Goal: Task Accomplishment & Management: Complete application form

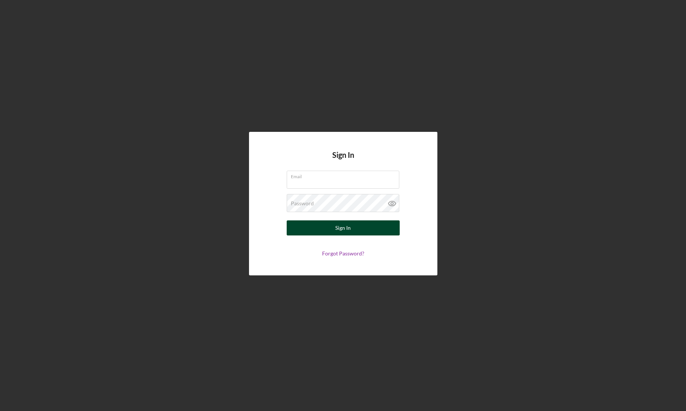
type input "[EMAIL_ADDRESS][DOMAIN_NAME]"
click at [341, 225] on div "Sign In" at bounding box center [342, 227] width 15 height 15
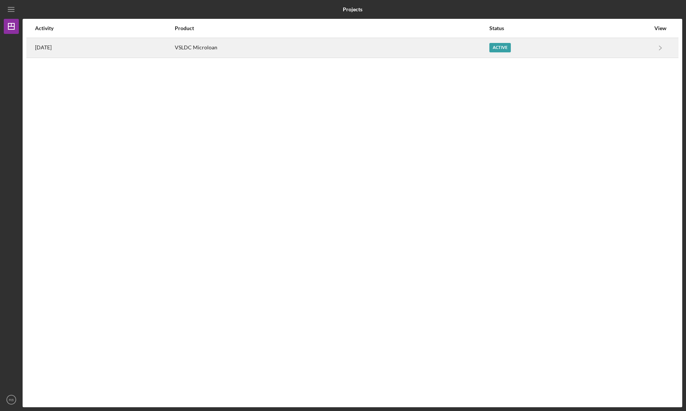
click at [447, 50] on div "VSLDC Microloan" at bounding box center [332, 47] width 314 height 19
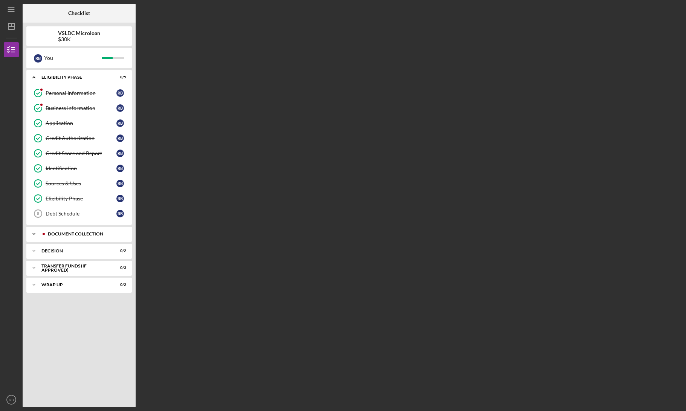
click at [63, 236] on div "Document Collection" at bounding box center [85, 234] width 75 height 5
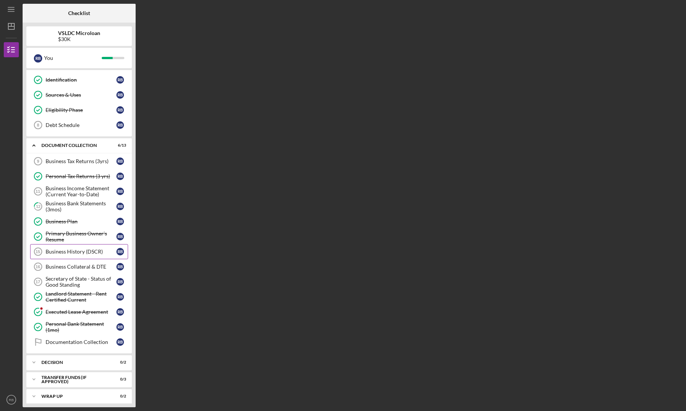
scroll to position [93, 0]
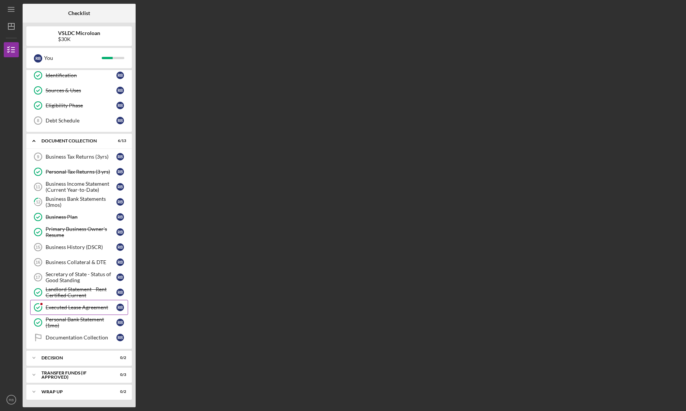
click at [84, 306] on div "Executed Lease Agreement" at bounding box center [81, 308] width 71 height 6
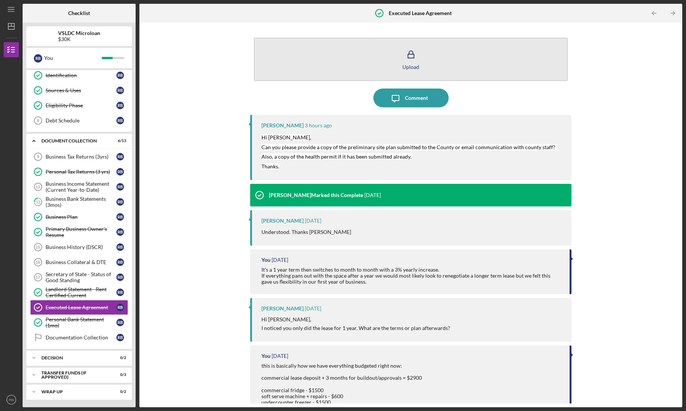
click at [406, 58] on icon "button" at bounding box center [411, 54] width 19 height 19
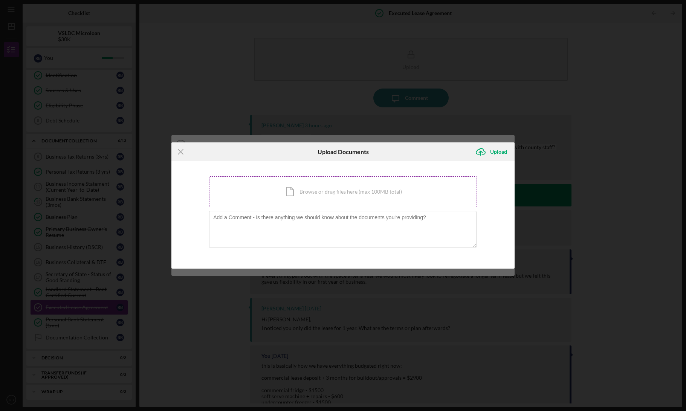
click at [349, 191] on div "Icon/Document Browse or drag files here (max 100MB total) Tap to choose files o…" at bounding box center [343, 191] width 268 height 31
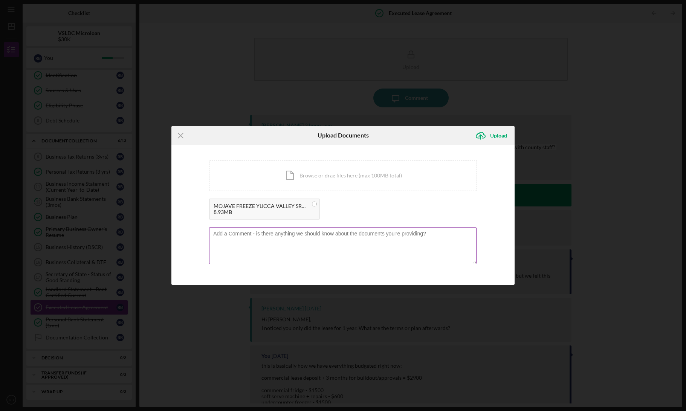
click at [344, 243] on textarea at bounding box center [343, 245] width 268 height 37
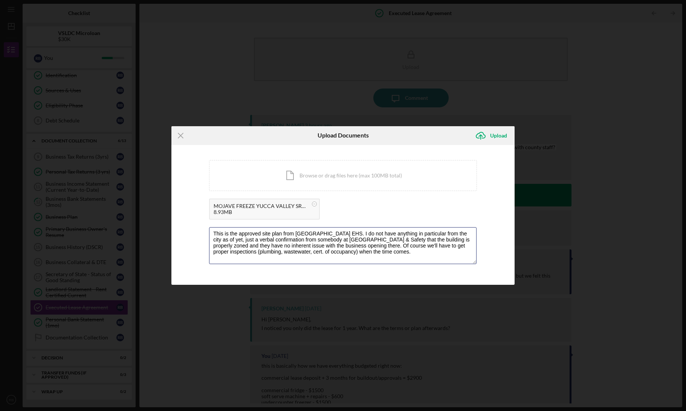
type textarea "This is the approved site plan from [GEOGRAPHIC_DATA] EHS. I do not have anythi…"
click at [501, 257] on div "You're uploading documents related to Executed Lease Agreement . Icon/Document …" at bounding box center [342, 215] width 343 height 140
click at [510, 133] on button "Icon/Upload Upload" at bounding box center [493, 135] width 43 height 15
